Goal: Obtain resource: Download file/media

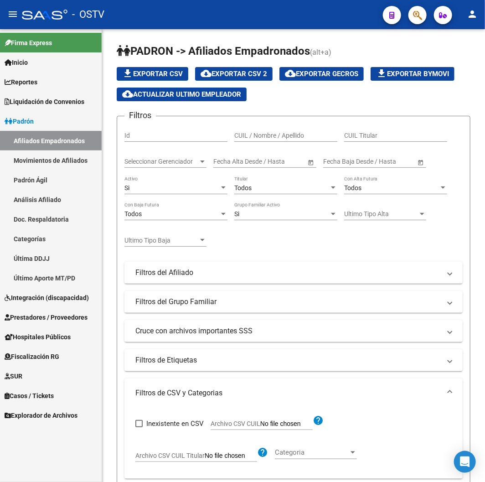
scroll to position [133, 0]
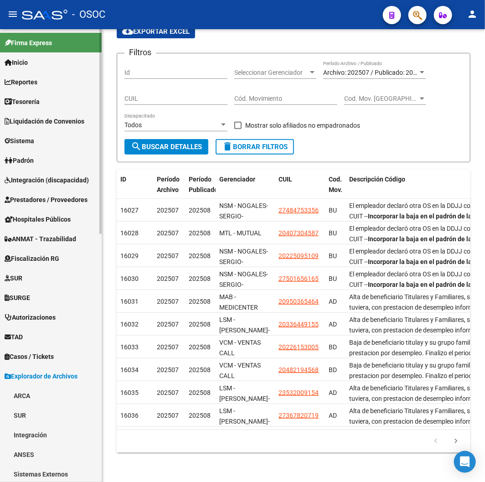
click at [51, 87] on link "Reportes" at bounding box center [51, 82] width 102 height 20
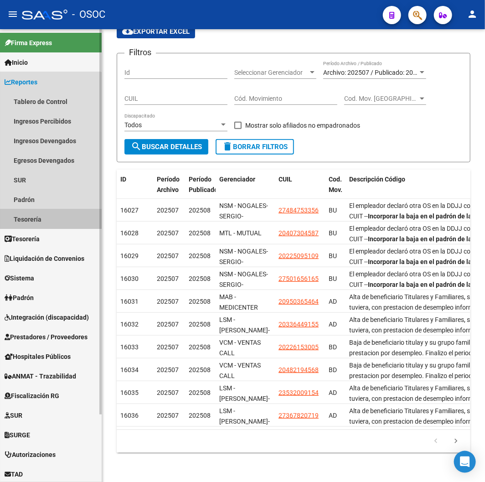
click at [43, 224] on link "Tesorería" at bounding box center [51, 219] width 102 height 20
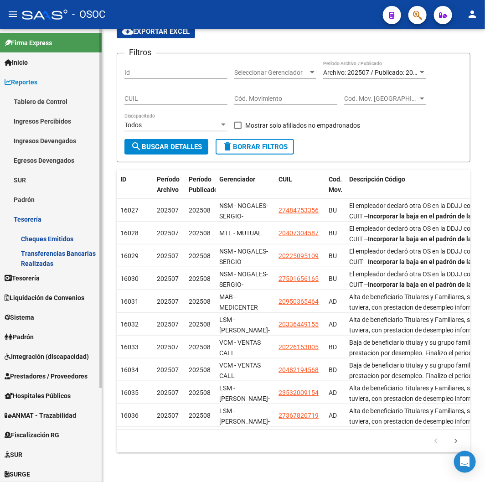
click at [51, 137] on link "Ingresos Devengados" at bounding box center [51, 141] width 102 height 20
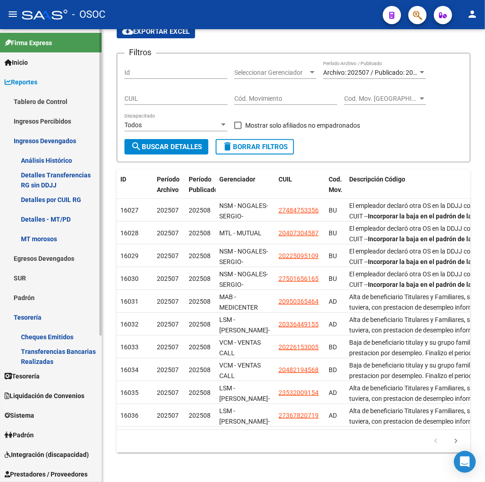
click at [46, 253] on link "Egresos Devengados" at bounding box center [51, 258] width 102 height 20
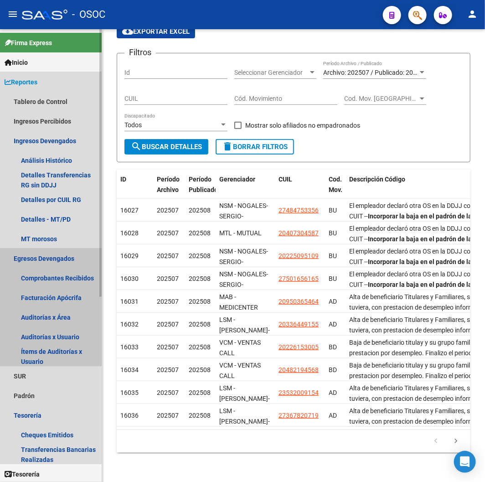
click at [43, 248] on link "Egresos Devengados" at bounding box center [51, 258] width 102 height 20
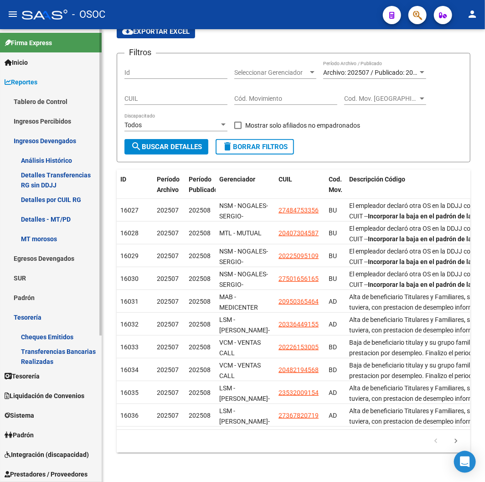
click at [81, 202] on link "Detalles por CUIL RG" at bounding box center [51, 200] width 102 height 20
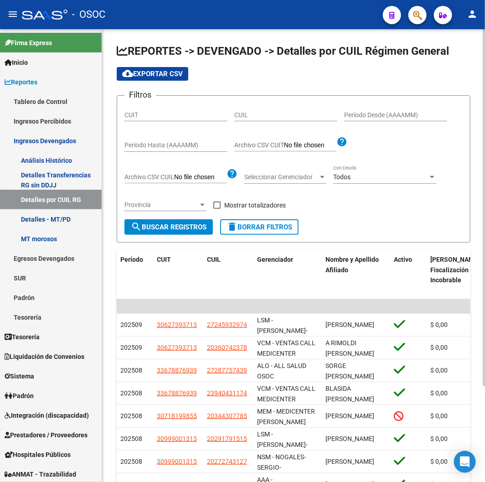
click at [249, 33] on div "REPORTES -> DEVENGADO -> Detalles por CUIL Régimen General cloud_download Expor…" at bounding box center [293, 312] width 383 height 567
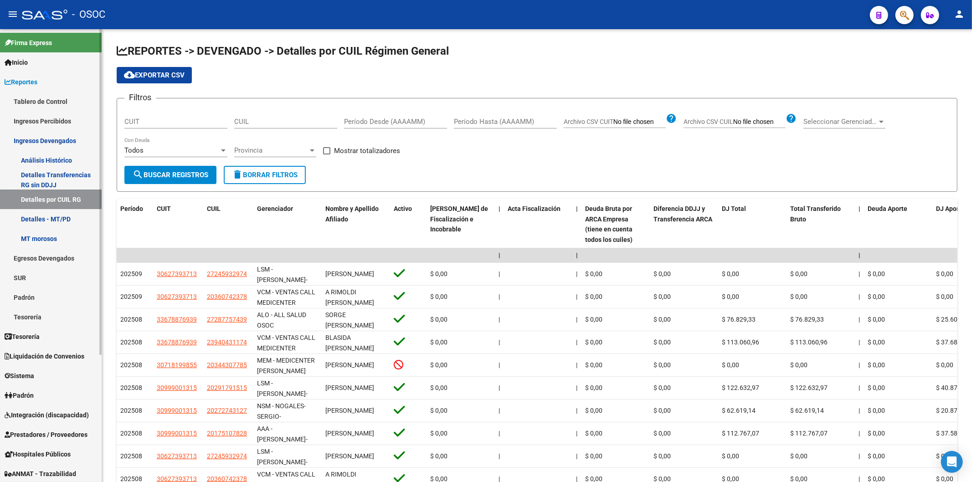
click at [46, 207] on link "Detalles por CUIL RG" at bounding box center [51, 200] width 102 height 20
click at [477, 120] on span "Archivo CSV CUIL" at bounding box center [709, 121] width 50 height 7
click at [477, 120] on input "Archivo CSV CUIL" at bounding box center [759, 122] width 52 height 8
type input "C:\fakepath\archivo para filtrar en SAAS.csv"
click at [183, 178] on span "search Buscar Registros" at bounding box center [171, 175] width 76 height 8
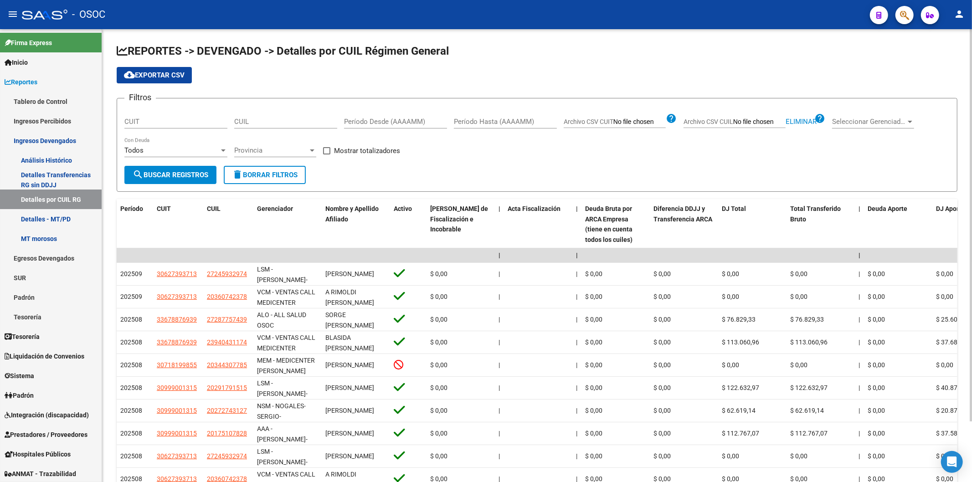
click at [390, 118] on input "Período Desde (AAAAMM)" at bounding box center [395, 122] width 103 height 8
type input "202001"
type input "202509"
click at [477, 165] on div "Filtros CUIT CUIL 202001 Período Desde (AAAAMM) 202509 Período Hasta (AAAAMM) A…" at bounding box center [536, 136] width 825 height 60
click at [152, 142] on div "Todos Con Deuda" at bounding box center [175, 148] width 103 height 20
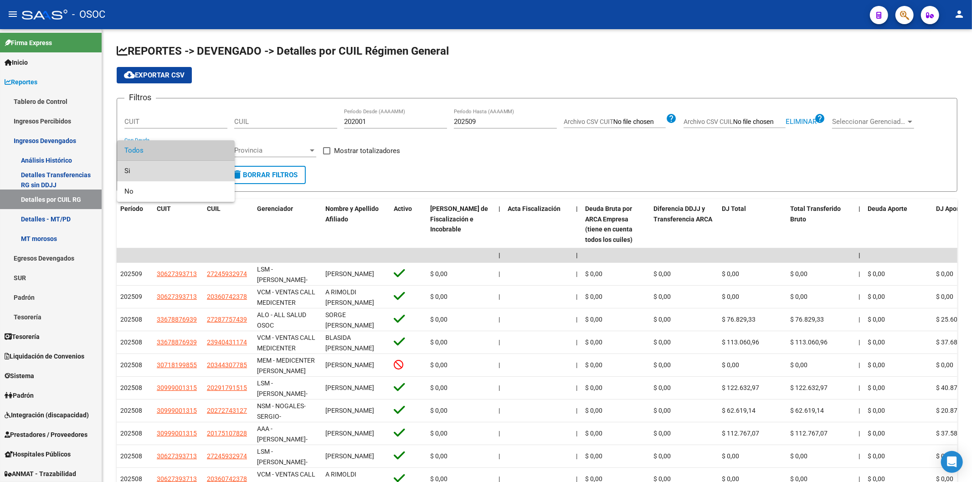
click at [148, 167] on span "Si" at bounding box center [175, 171] width 103 height 21
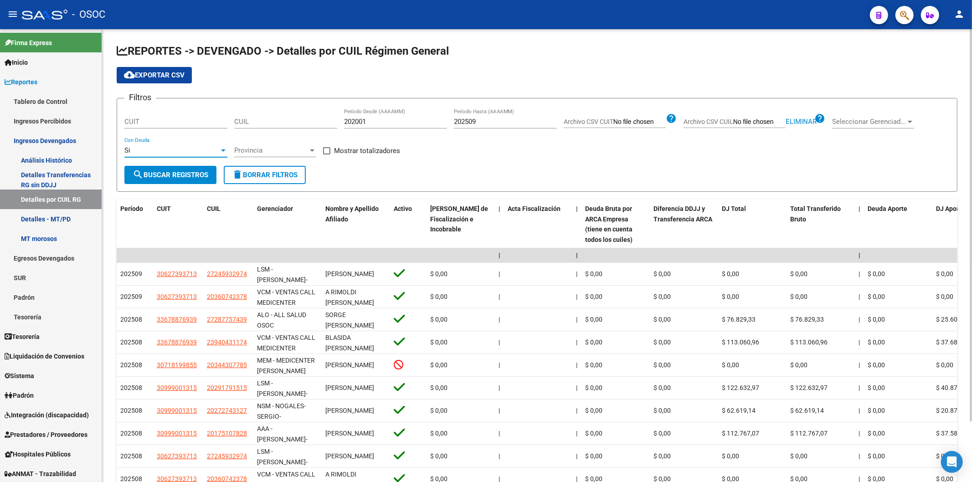
click at [155, 153] on div "Si" at bounding box center [171, 150] width 95 height 8
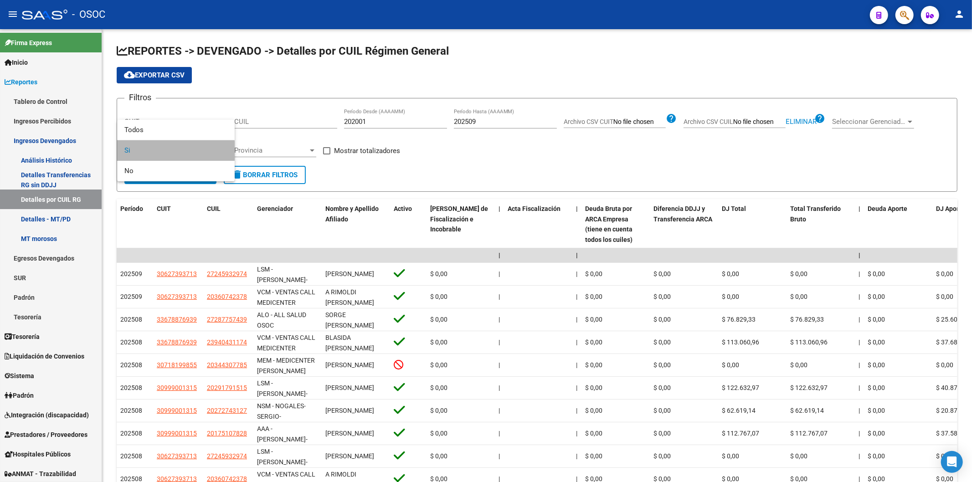
click at [146, 151] on span "Si" at bounding box center [175, 150] width 103 height 21
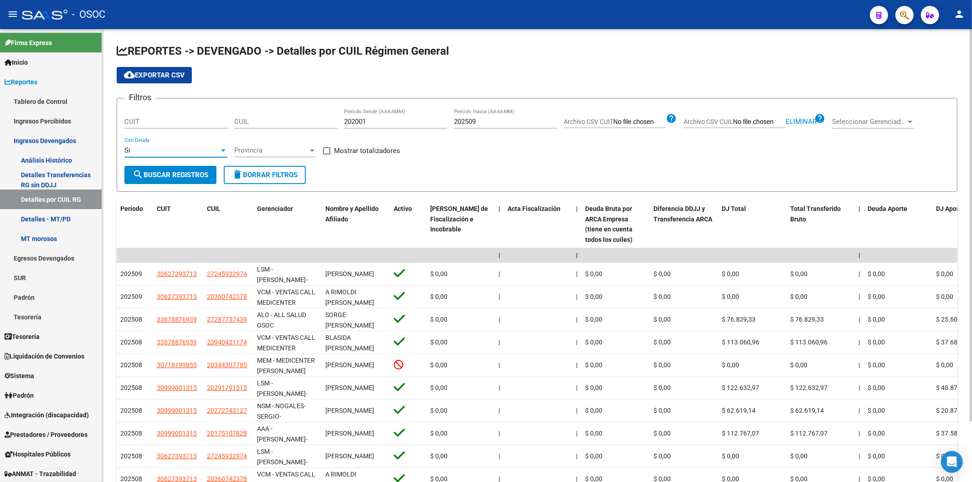
click at [142, 154] on div "Si" at bounding box center [171, 150] width 95 height 8
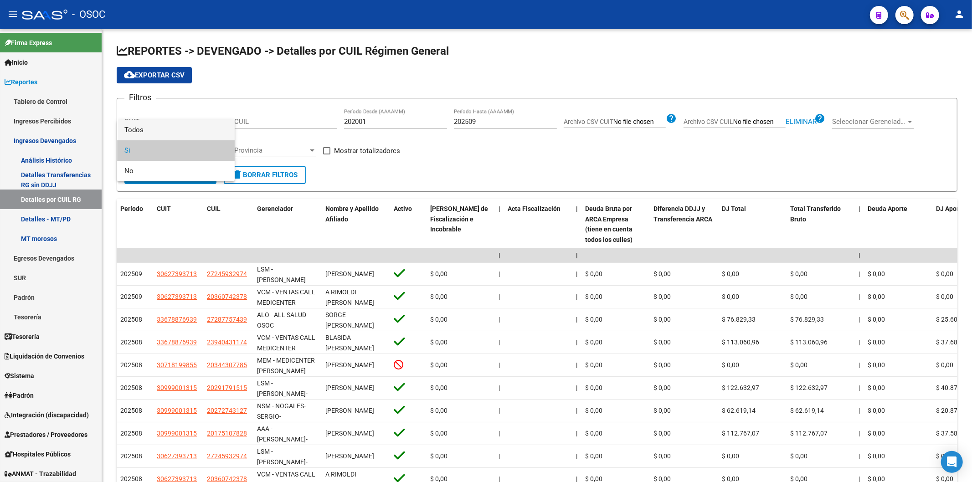
click at [151, 126] on span "Todos" at bounding box center [175, 130] width 103 height 21
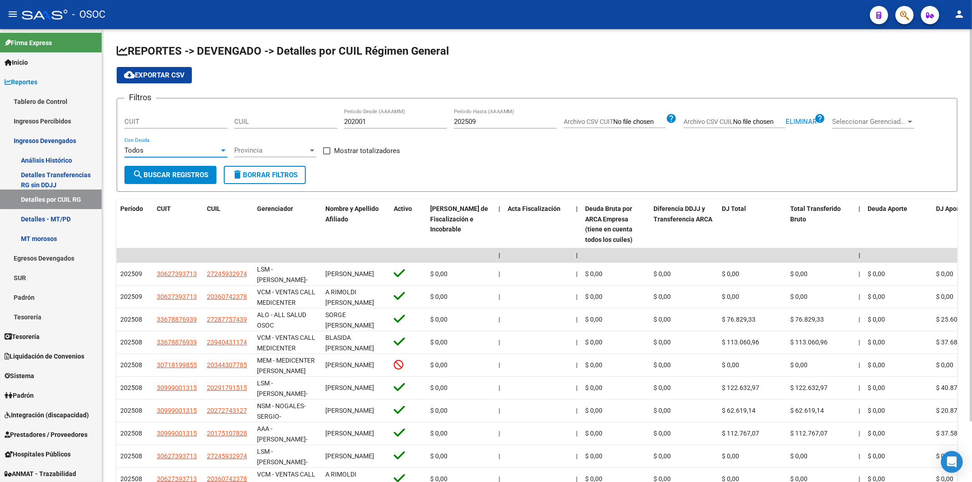
click at [364, 154] on span "Mostrar totalizadores" at bounding box center [367, 150] width 66 height 11
click at [327, 154] on input "Mostrar totalizadores" at bounding box center [326, 154] width 0 height 0
checkbox input "true"
click at [192, 177] on span "search Buscar Registros" at bounding box center [171, 175] width 76 height 8
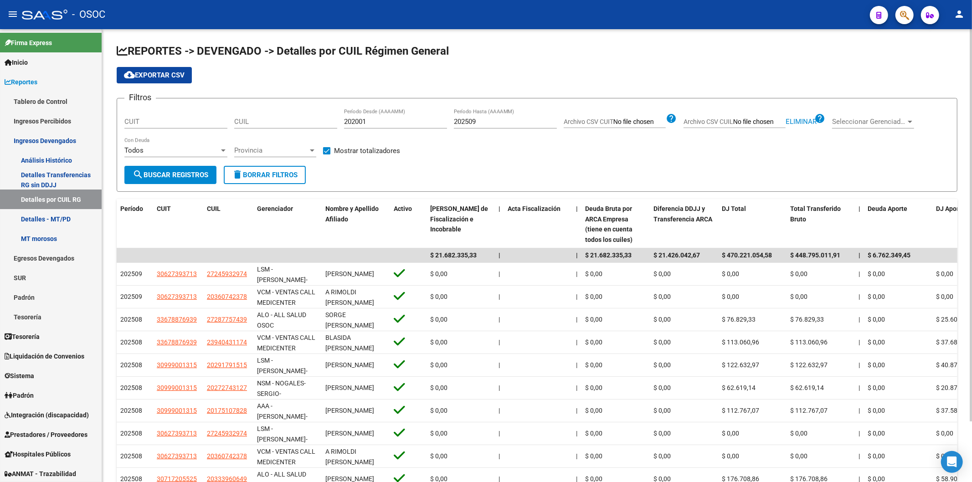
click at [180, 73] on span "cloud_download Exportar CSV" at bounding box center [154, 75] width 61 height 8
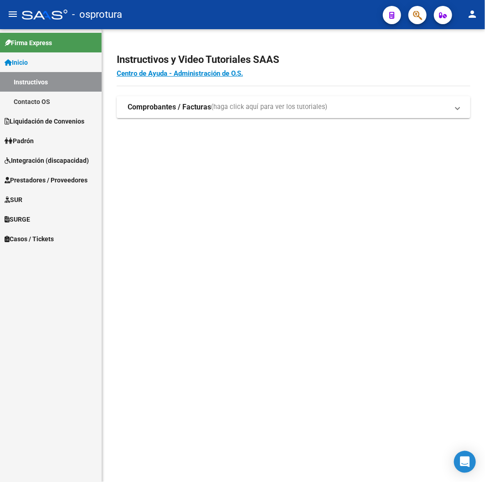
click at [60, 60] on link "Inicio" at bounding box center [51, 62] width 102 height 20
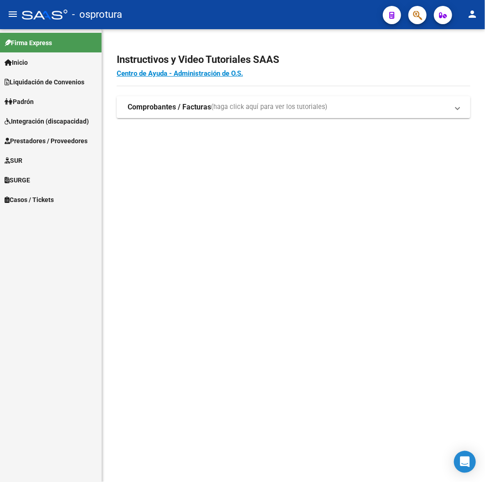
click at [61, 87] on link "Liquidación de Convenios" at bounding box center [51, 82] width 102 height 20
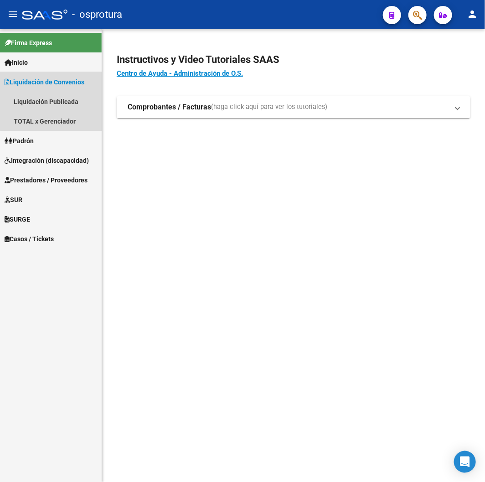
click at [65, 79] on span "Liquidación de Convenios" at bounding box center [45, 82] width 80 height 10
